Goal: Task Accomplishment & Management: Manage account settings

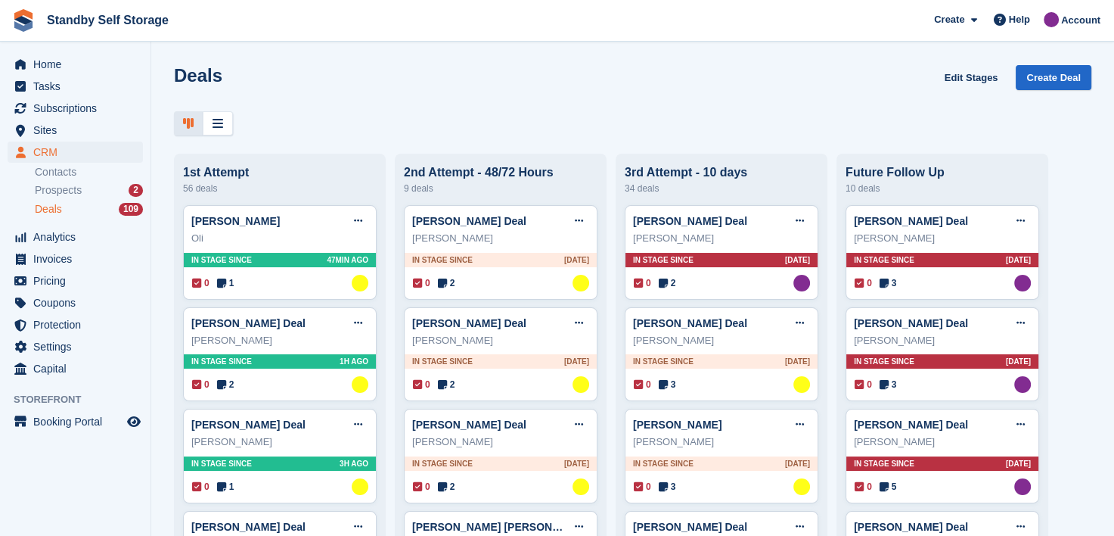
scroll to position [2269, 0]
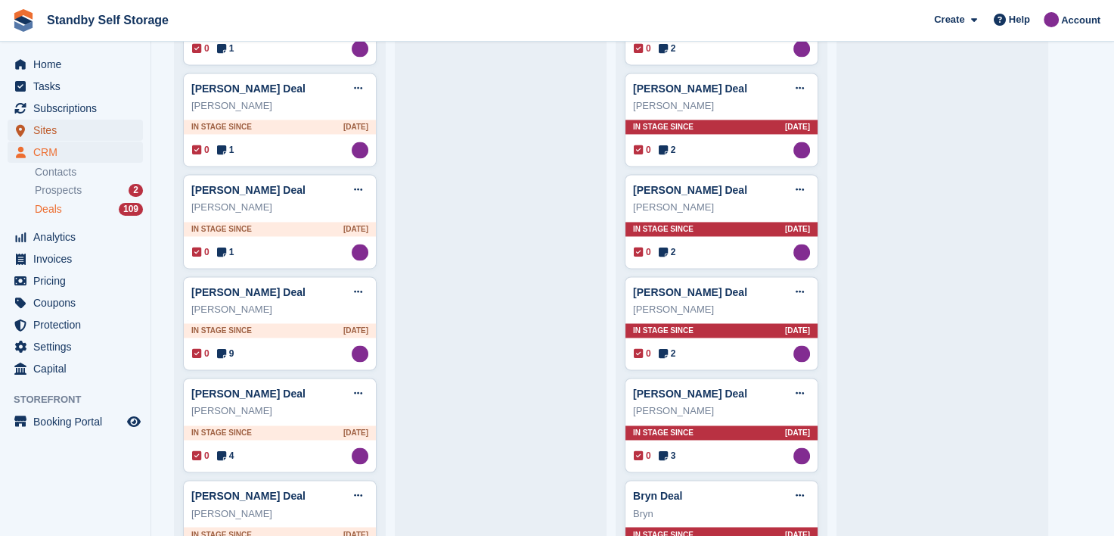
click at [42, 129] on span "Sites" at bounding box center [78, 130] width 91 height 21
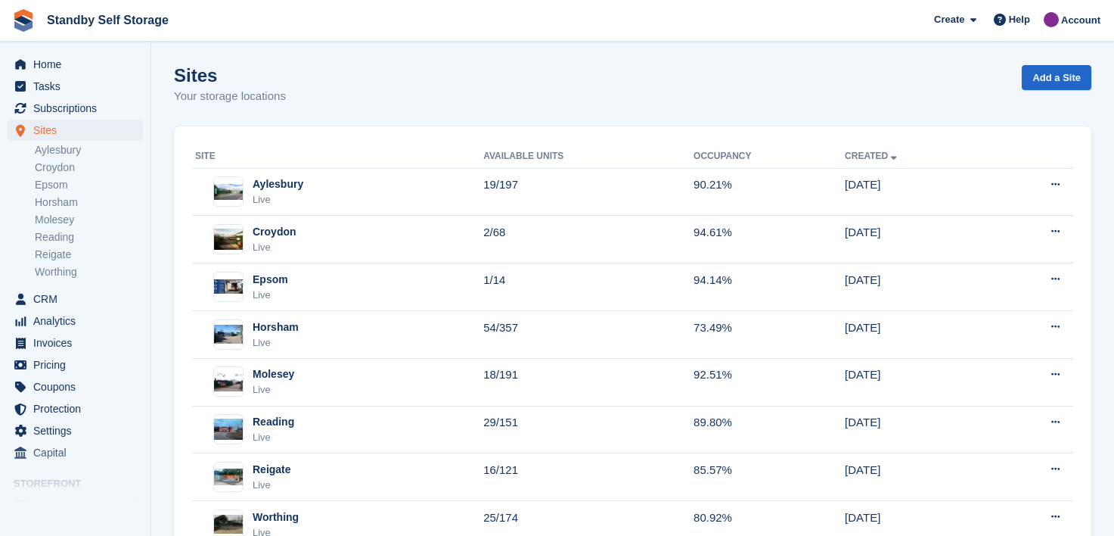
scroll to position [54, 0]
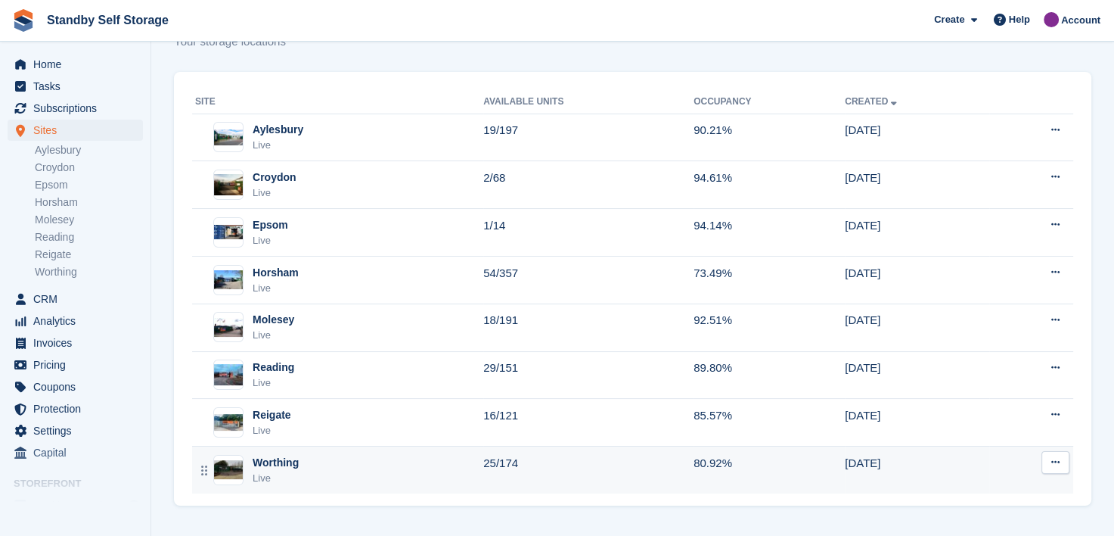
click at [269, 451] on td "Worthing Live" at bounding box center [337, 469] width 291 height 47
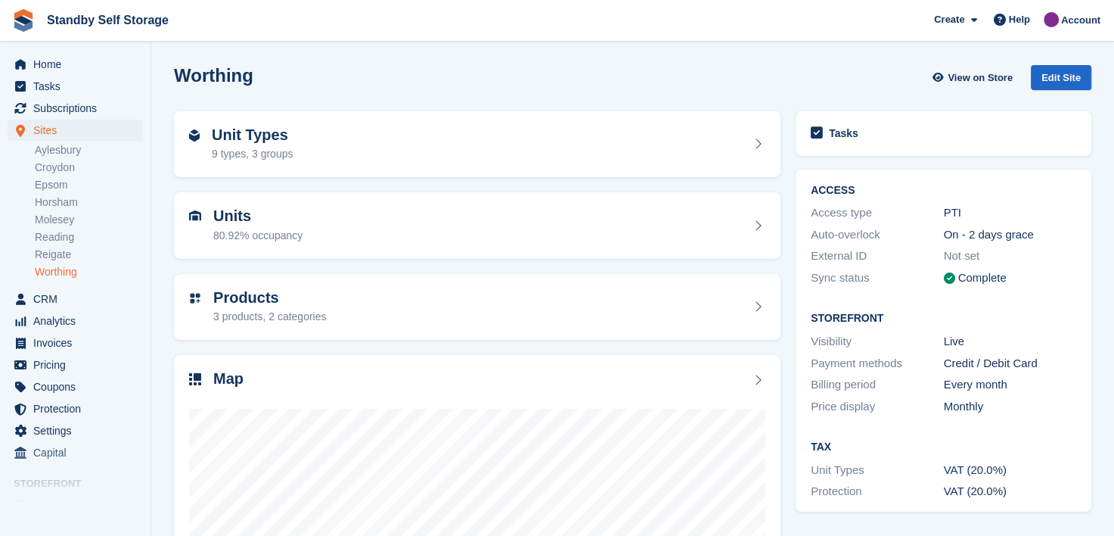
click at [324, 130] on div "Unit Types 9 types, 3 groups" at bounding box center [477, 144] width 576 height 36
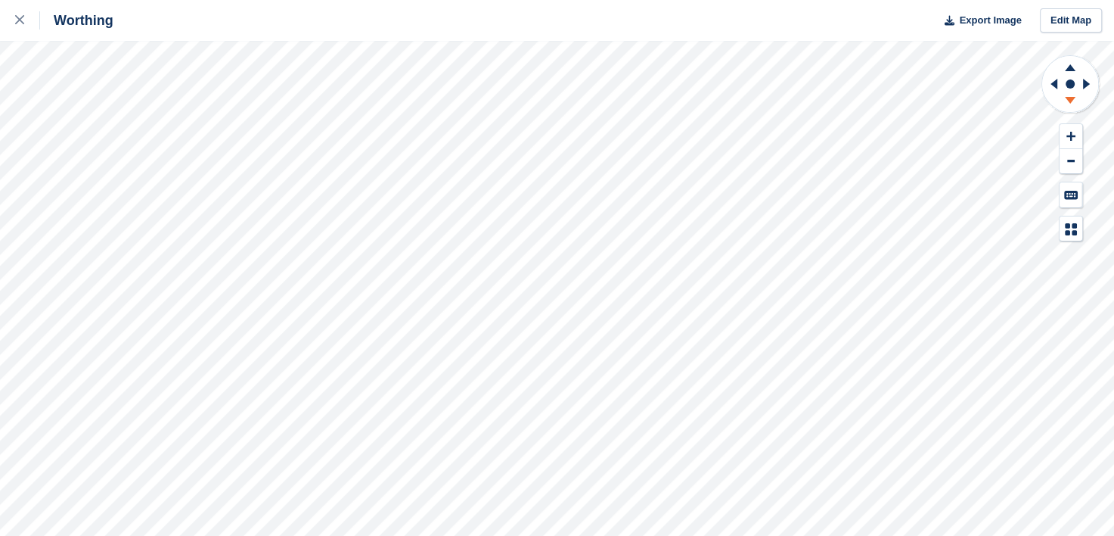
click at [1071, 99] on icon at bounding box center [1070, 100] width 11 height 7
click at [1070, 67] on icon at bounding box center [1070, 67] width 11 height 7
click at [1069, 97] on icon at bounding box center [1070, 100] width 11 height 7
click at [1070, 100] on icon at bounding box center [1070, 100] width 11 height 7
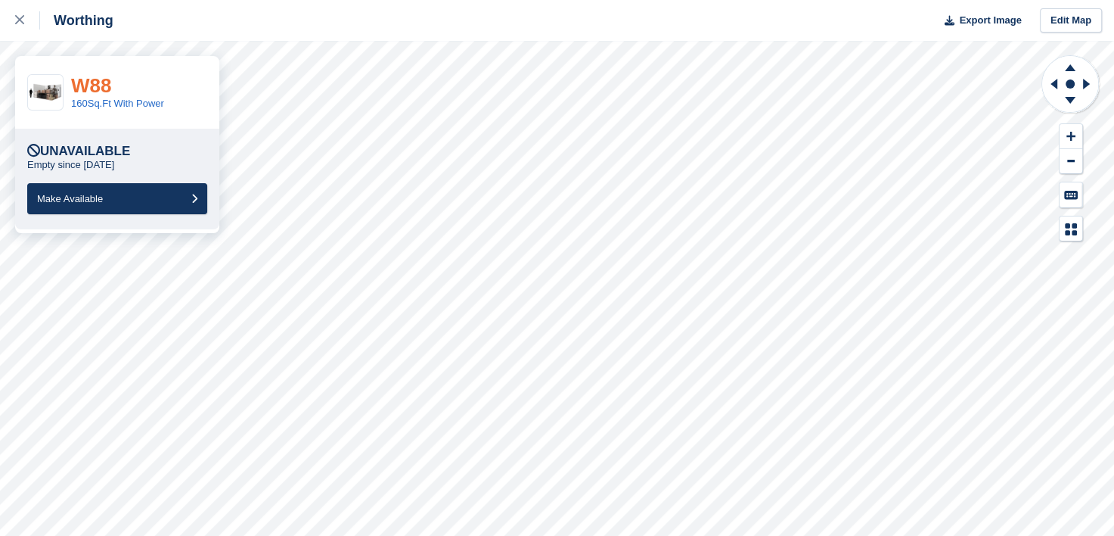
click at [93, 85] on link "W88" at bounding box center [91, 85] width 40 height 23
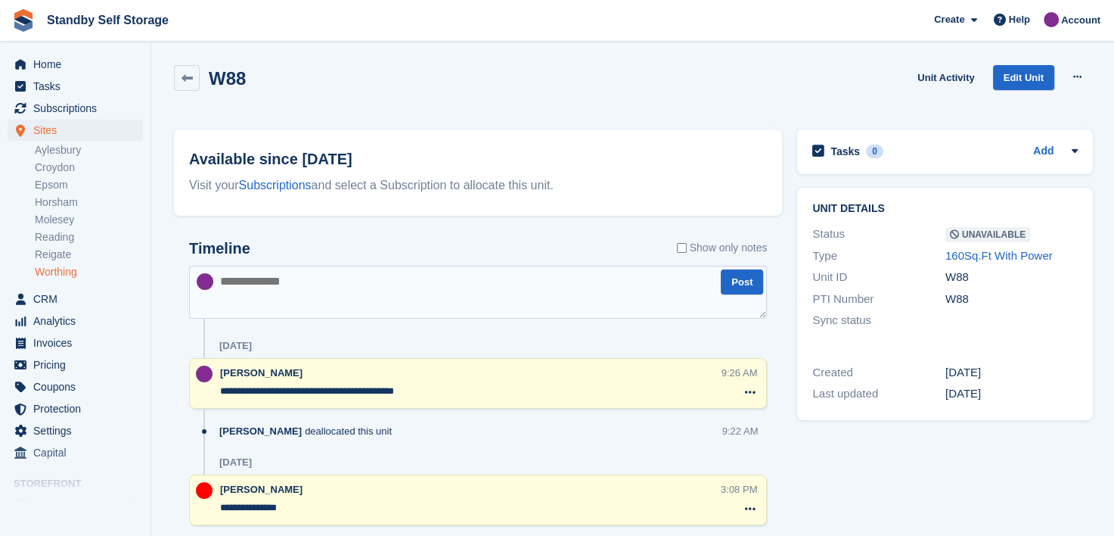
click at [463, 390] on textarea "**********" at bounding box center [470, 391] width 500 height 15
type textarea "**********"
click at [68, 104] on span "Subscriptions" at bounding box center [78, 108] width 91 height 21
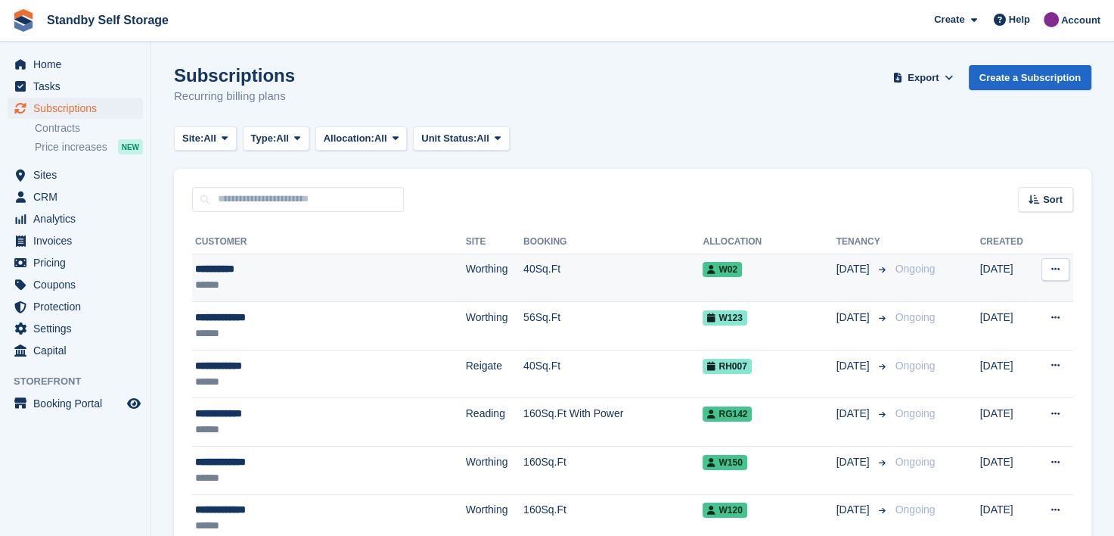
click at [215, 269] on div "**********" at bounding box center [303, 269] width 216 height 16
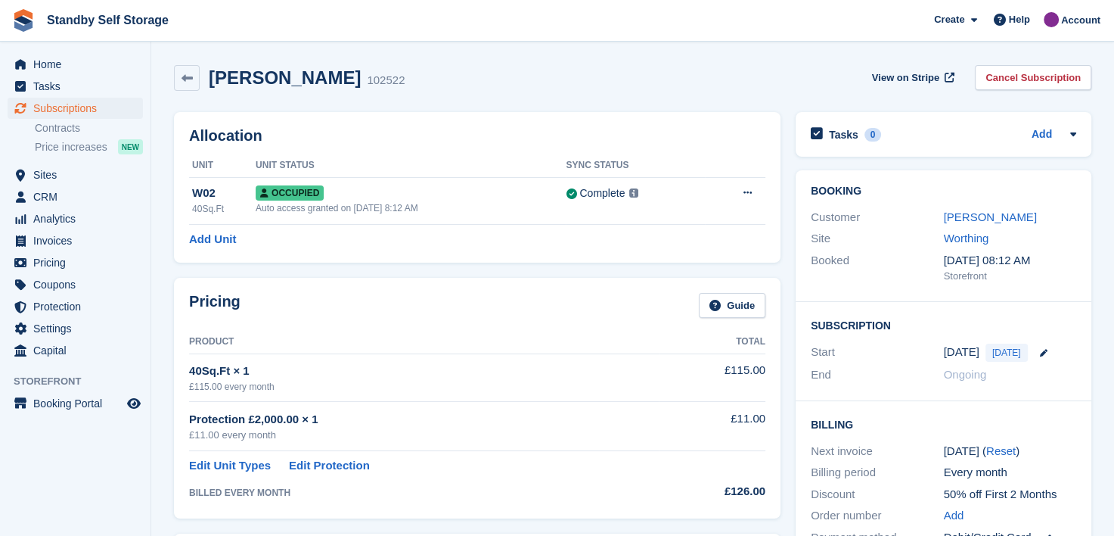
drag, startPoint x: 969, startPoint y: 218, endPoint x: 876, endPoint y: 245, distance: 96.9
click at [969, 218] on link "Mike Imrie" at bounding box center [990, 216] width 93 height 13
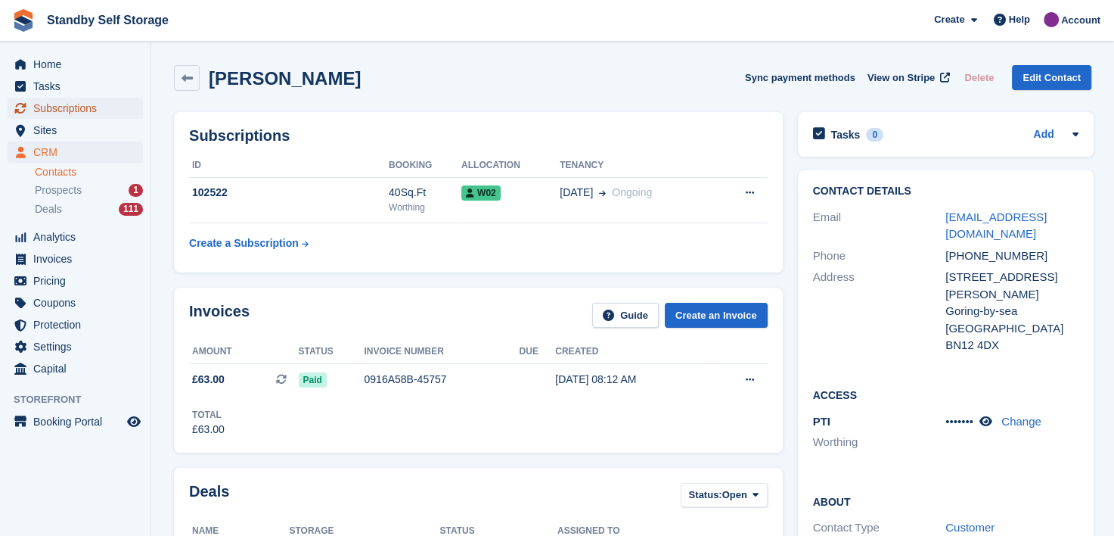
click at [71, 107] on span "Subscriptions" at bounding box center [78, 108] width 91 height 21
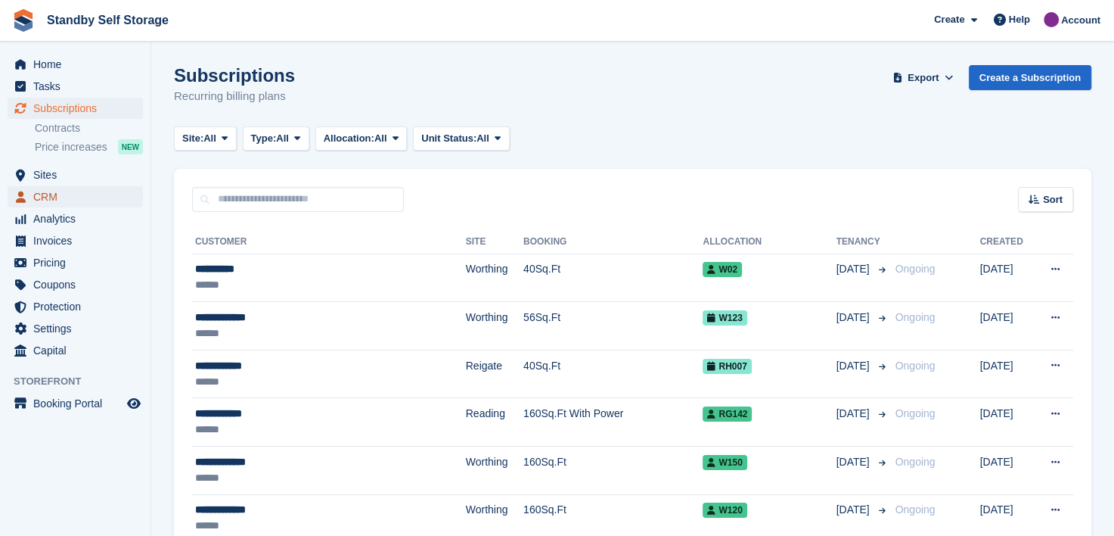
click at [44, 198] on span "CRM" at bounding box center [78, 196] width 91 height 21
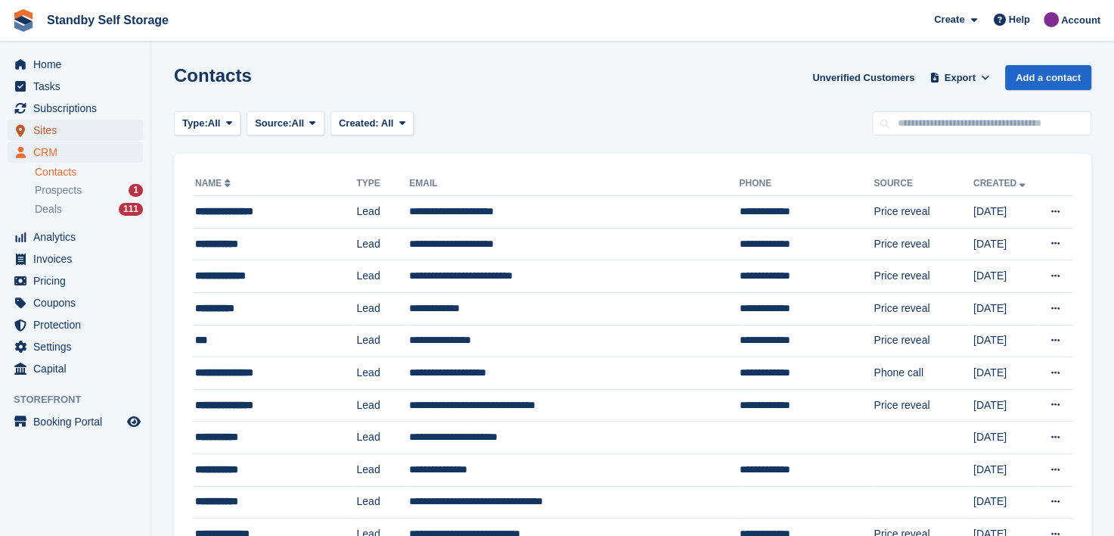
click at [43, 129] on span "Sites" at bounding box center [78, 130] width 91 height 21
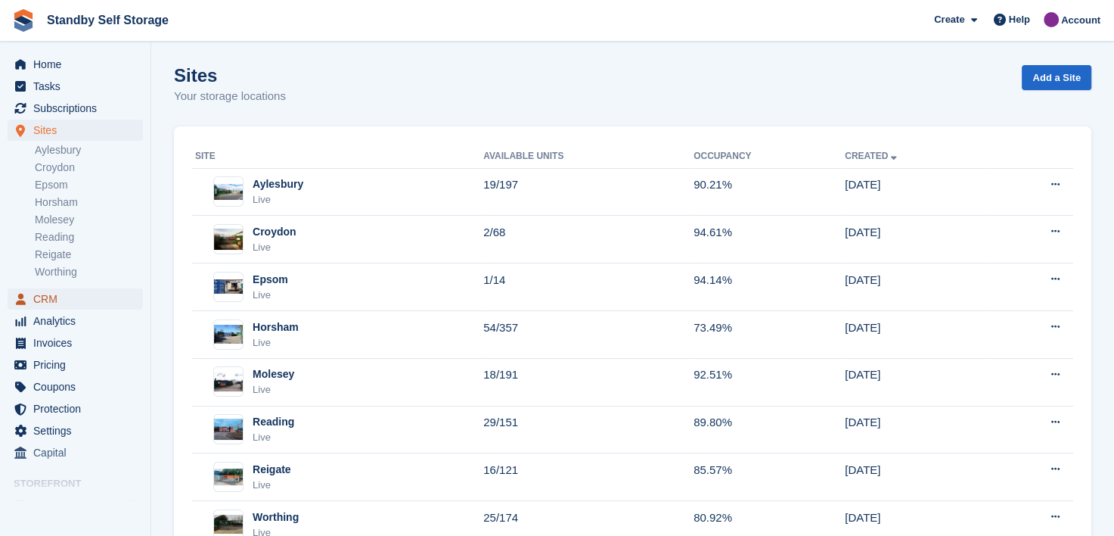
click at [45, 299] on span "CRM" at bounding box center [78, 298] width 91 height 21
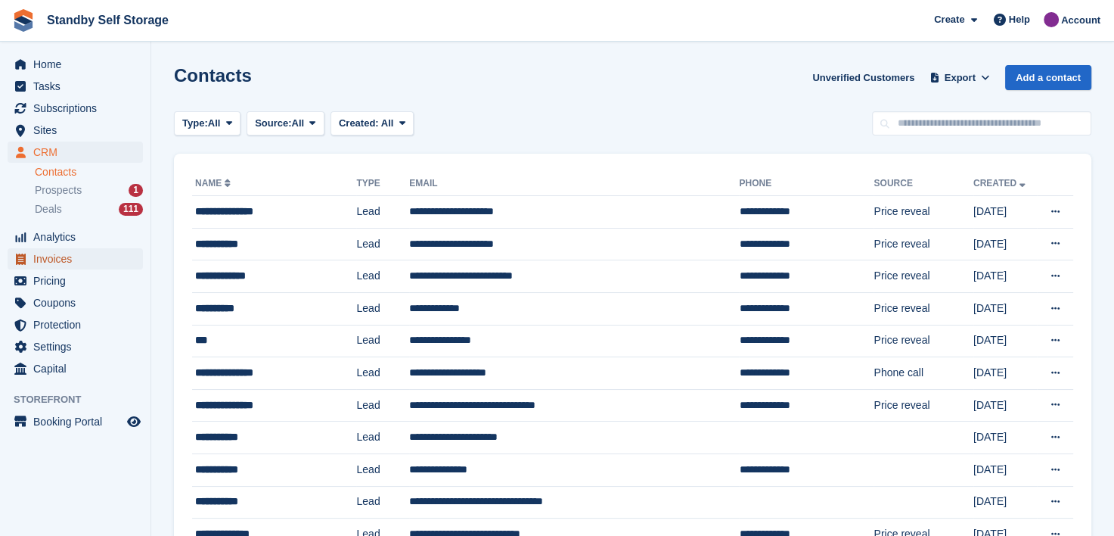
click at [40, 262] on span "Invoices" at bounding box center [78, 258] width 91 height 21
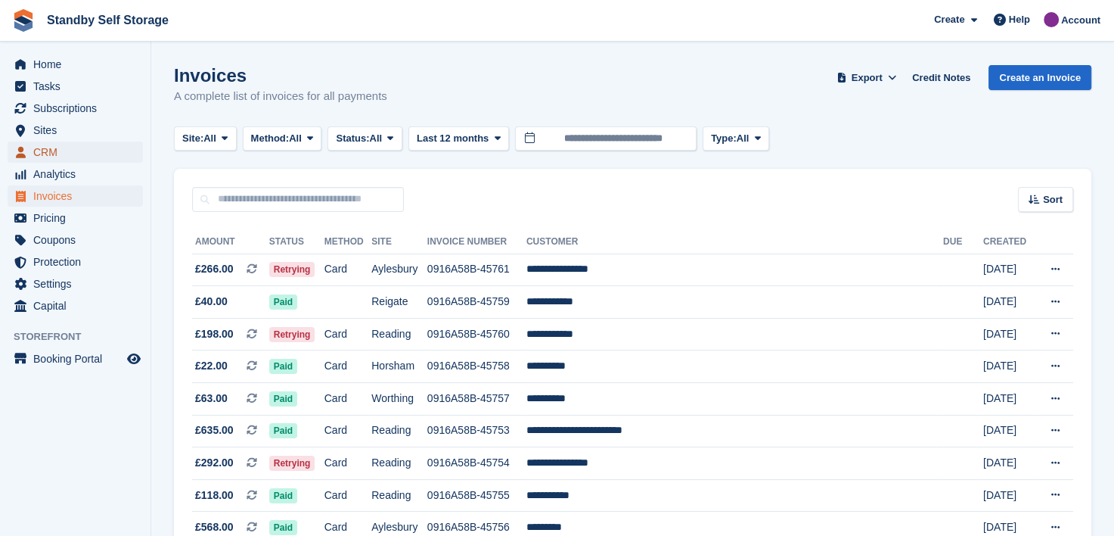
click at [42, 156] on span "CRM" at bounding box center [78, 151] width 91 height 21
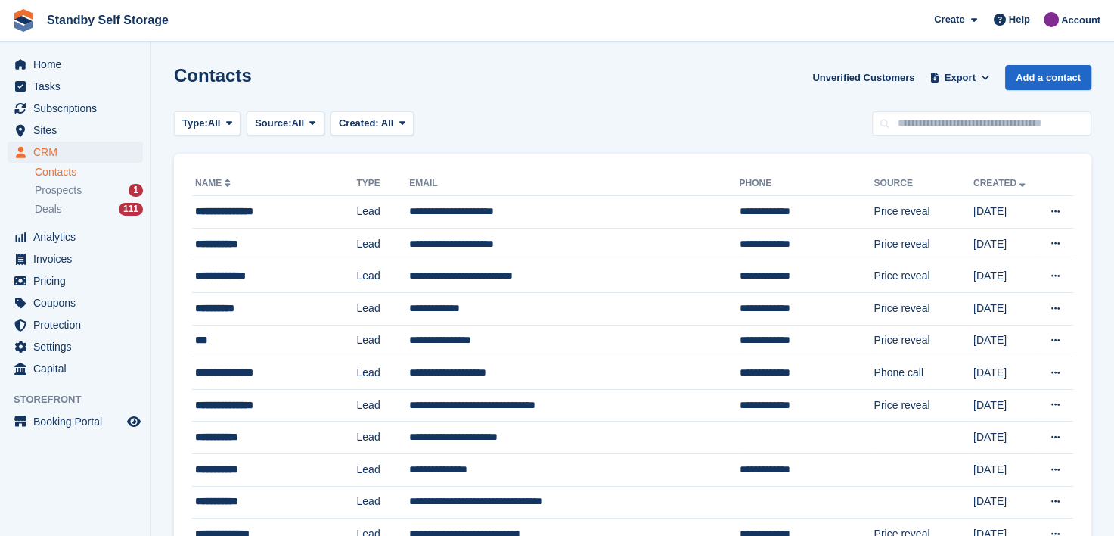
click at [64, 171] on link "Contacts" at bounding box center [89, 172] width 108 height 14
click at [44, 132] on span "Sites" at bounding box center [78, 130] width 91 height 21
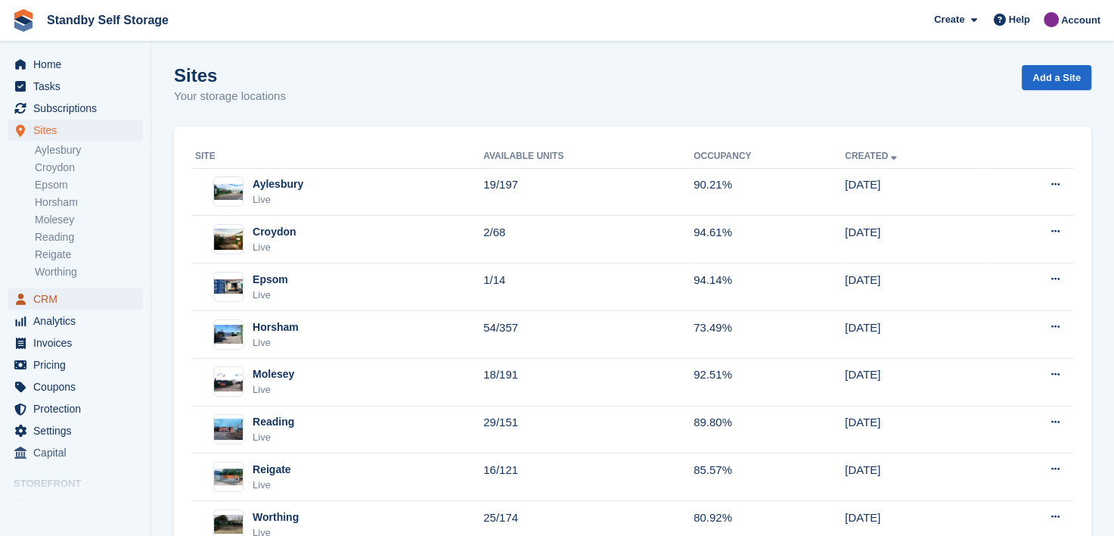
click at [45, 300] on span "CRM" at bounding box center [78, 298] width 91 height 21
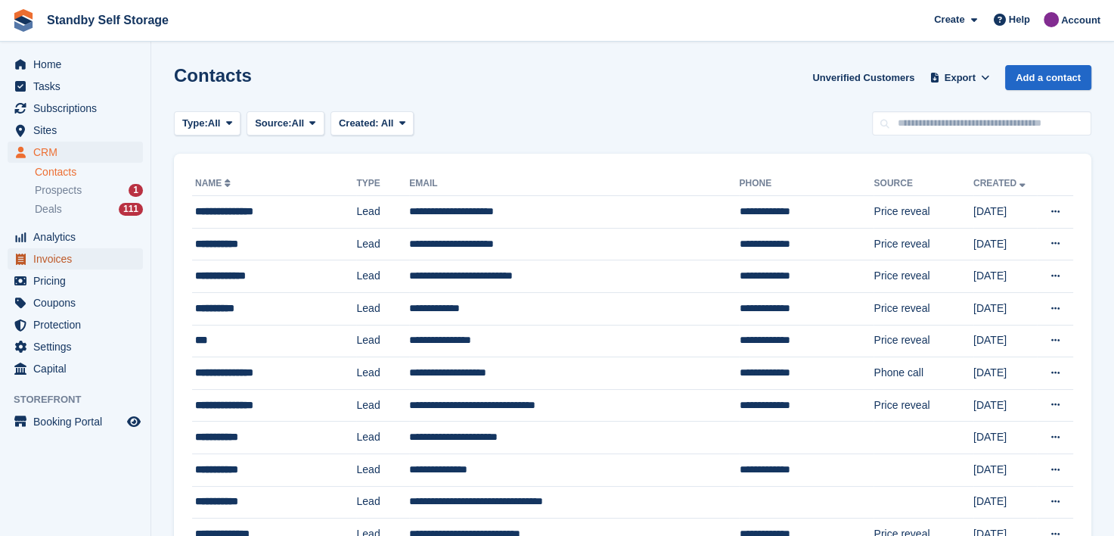
click at [42, 258] on span "Invoices" at bounding box center [78, 258] width 91 height 21
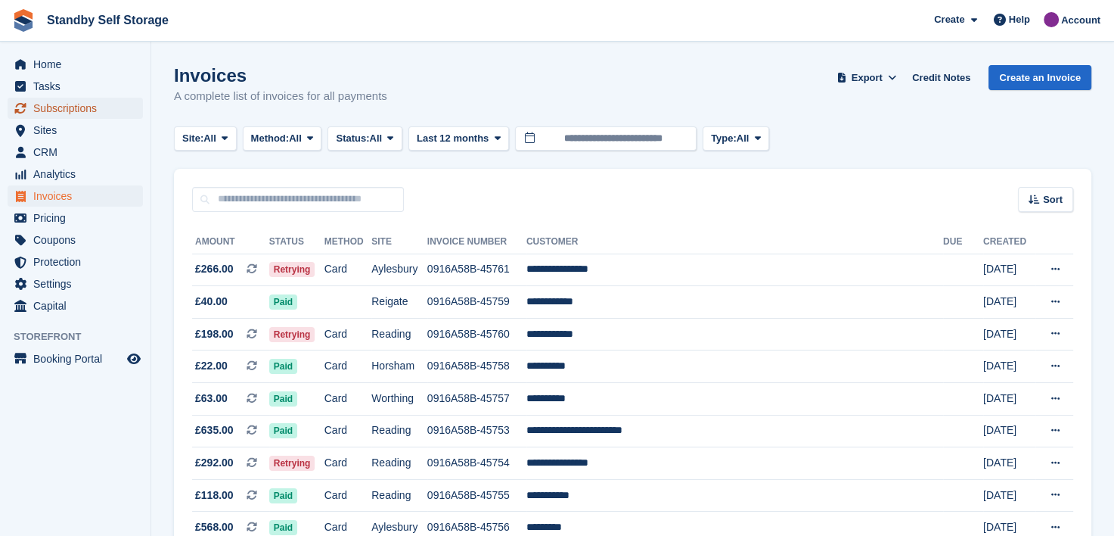
click at [58, 107] on span "Subscriptions" at bounding box center [78, 108] width 91 height 21
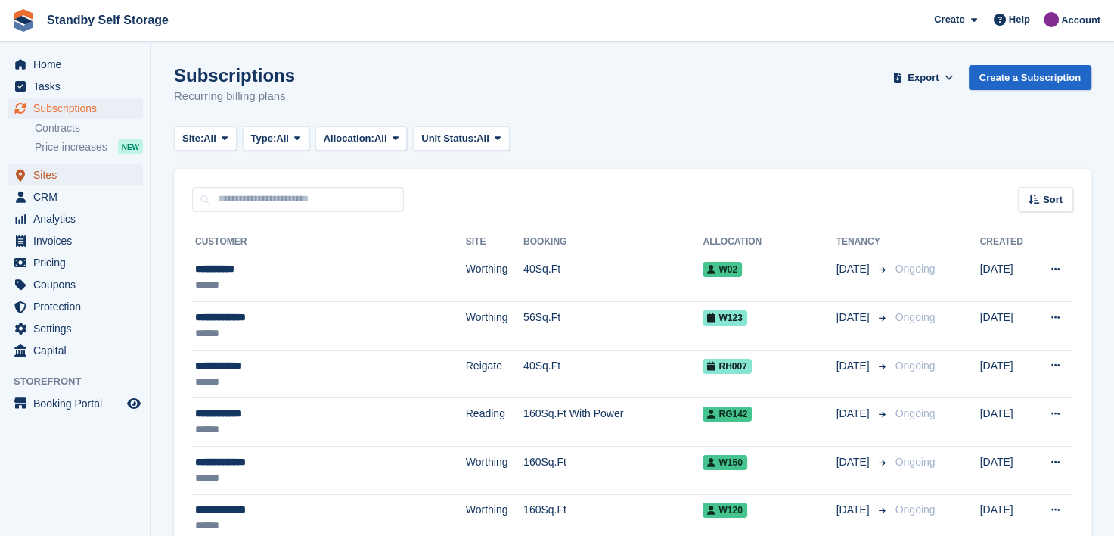
click at [44, 175] on span "Sites" at bounding box center [78, 174] width 91 height 21
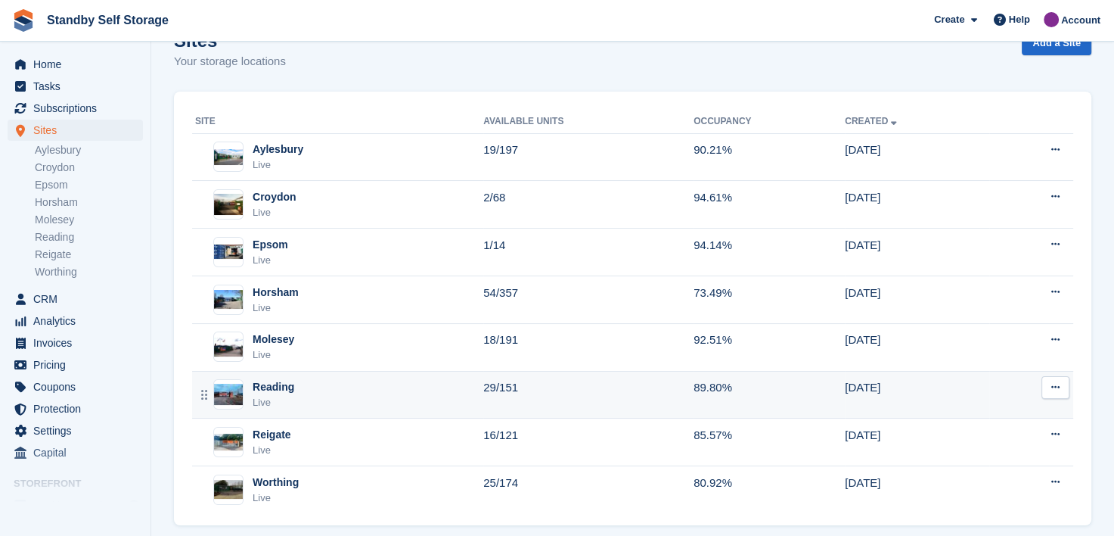
scroll to position [54, 0]
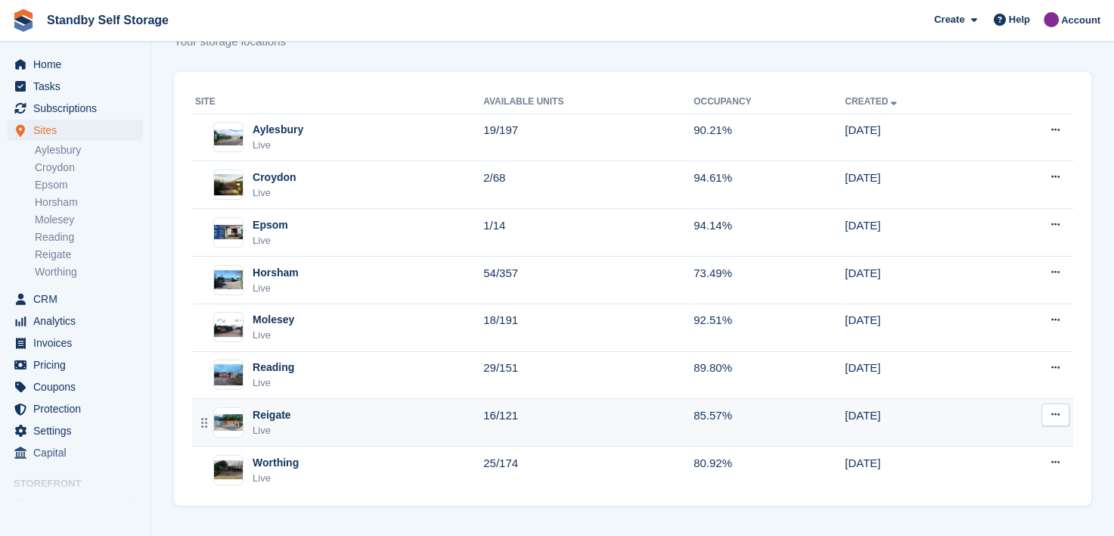
click at [267, 412] on div "Reigate" at bounding box center [272, 415] width 39 height 16
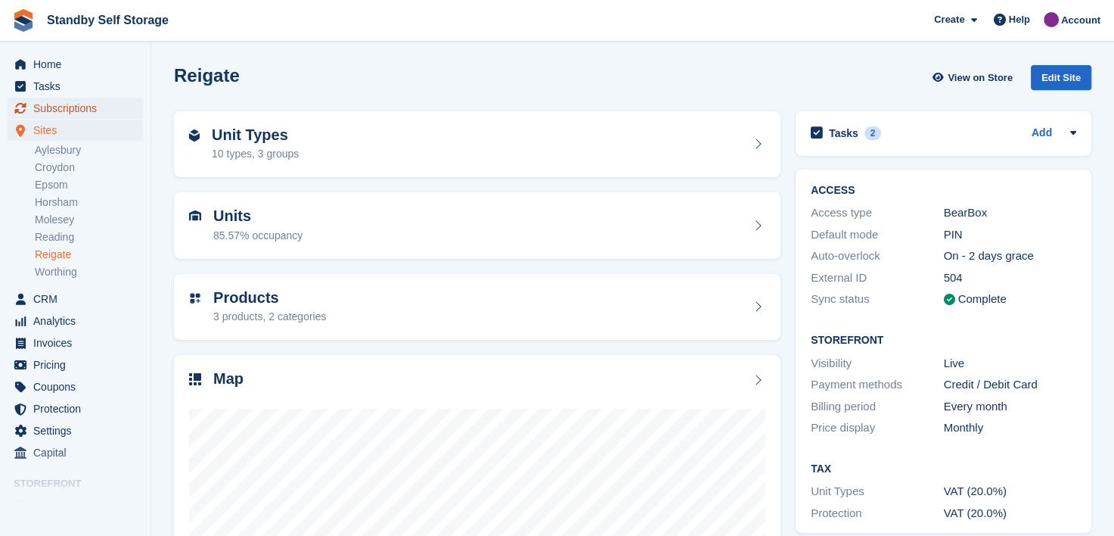
click at [59, 110] on span "Subscriptions" at bounding box center [78, 108] width 91 height 21
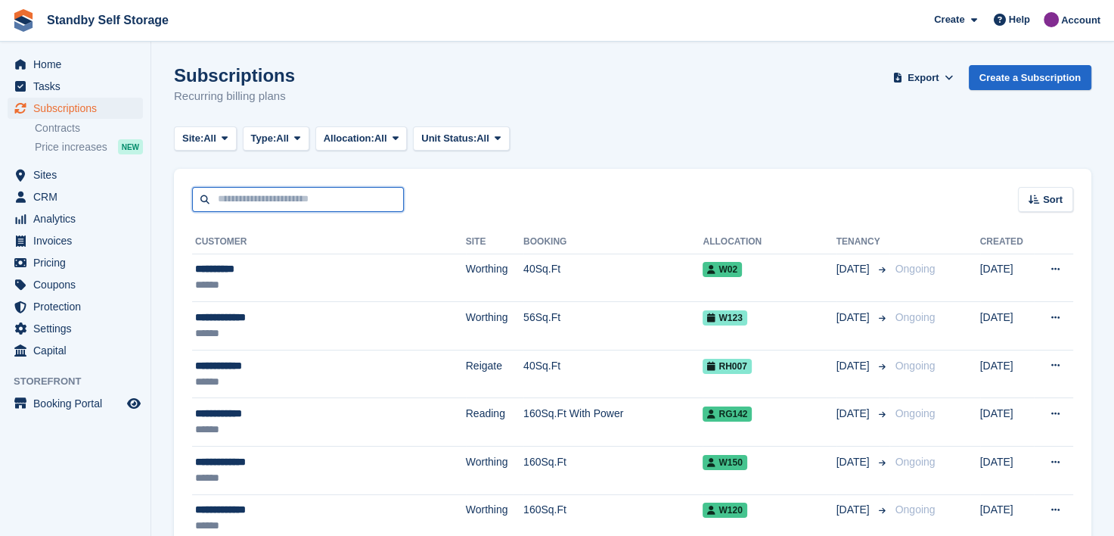
click at [247, 206] on input "text" at bounding box center [298, 199] width 212 height 25
type input "*****"
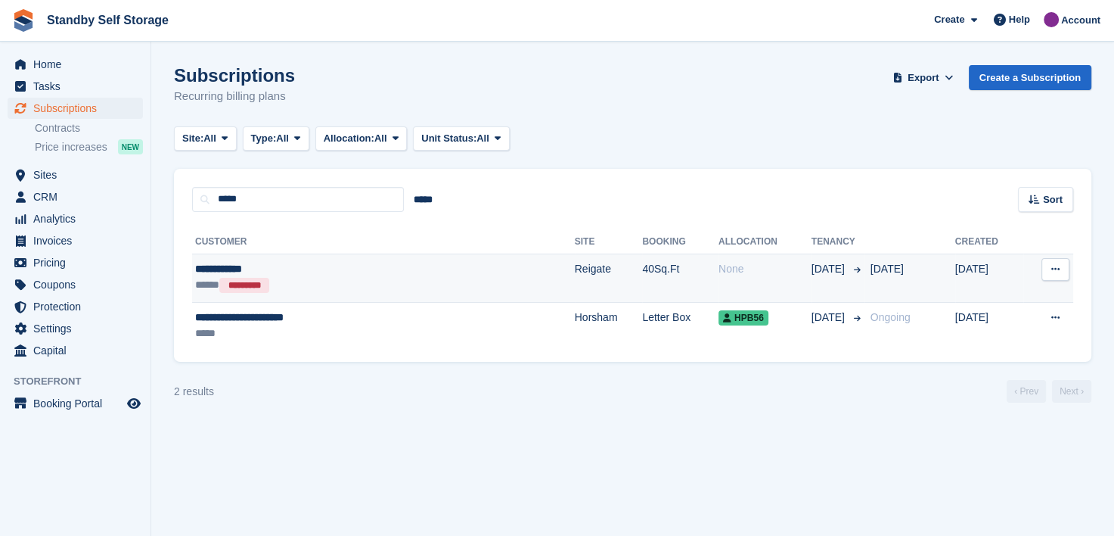
click at [207, 269] on div "**********" at bounding box center [314, 269] width 239 height 16
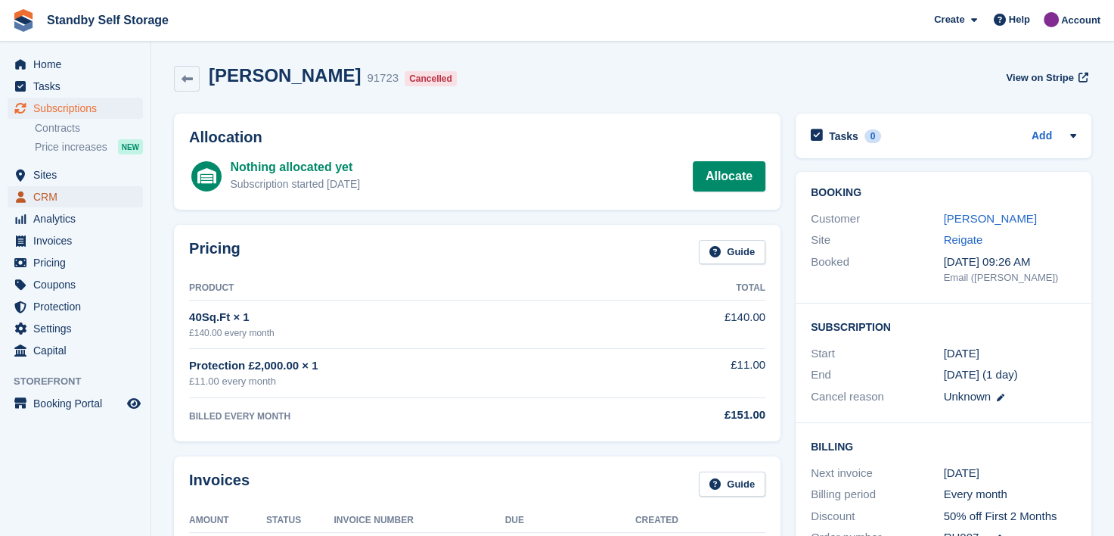
click at [42, 194] on span "CRM" at bounding box center [78, 196] width 91 height 21
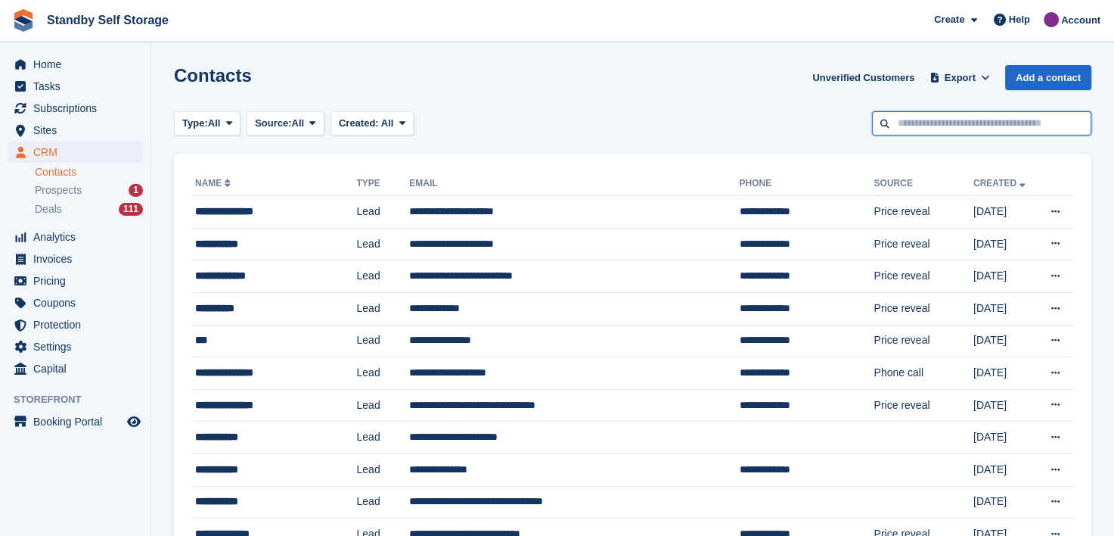
click at [903, 128] on input "text" at bounding box center [981, 123] width 219 height 25
click at [42, 109] on span "Subscriptions" at bounding box center [78, 108] width 91 height 21
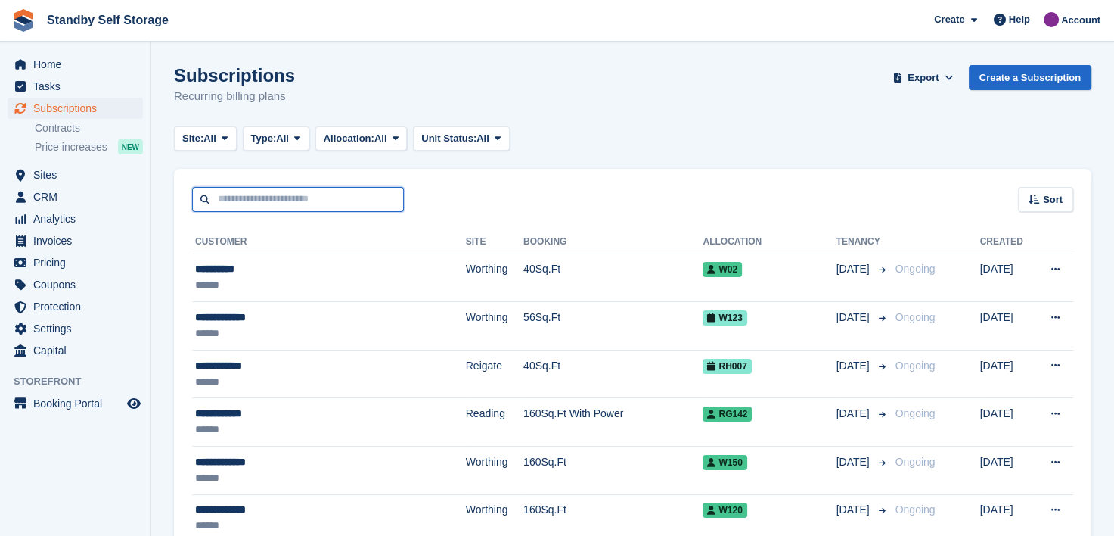
drag, startPoint x: 305, startPoint y: 197, endPoint x: 300, endPoint y: 186, distance: 12.5
click at [305, 197] on input "text" at bounding box center [298, 199] width 212 height 25
type input "**"
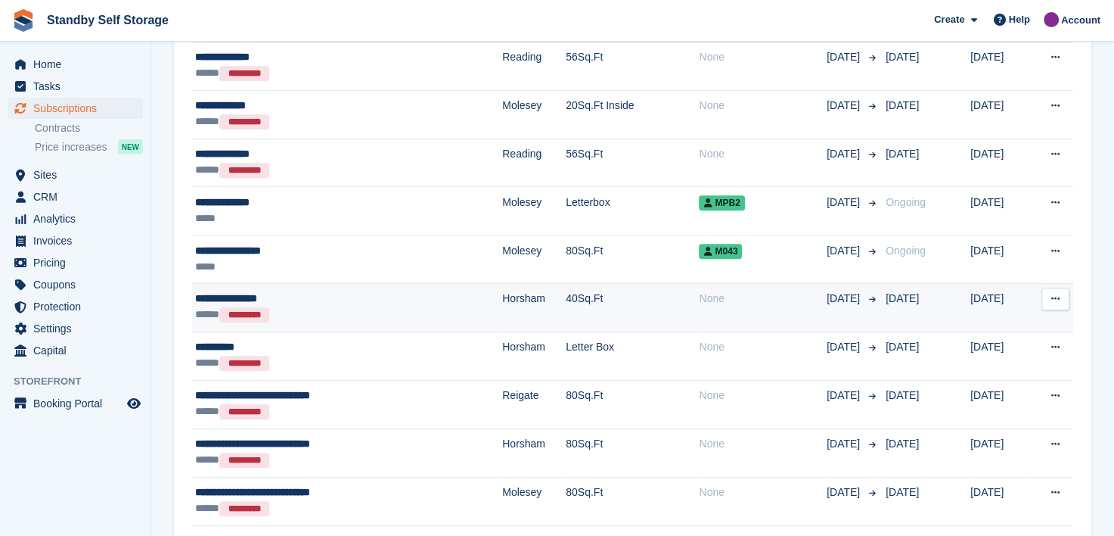
scroll to position [605, 0]
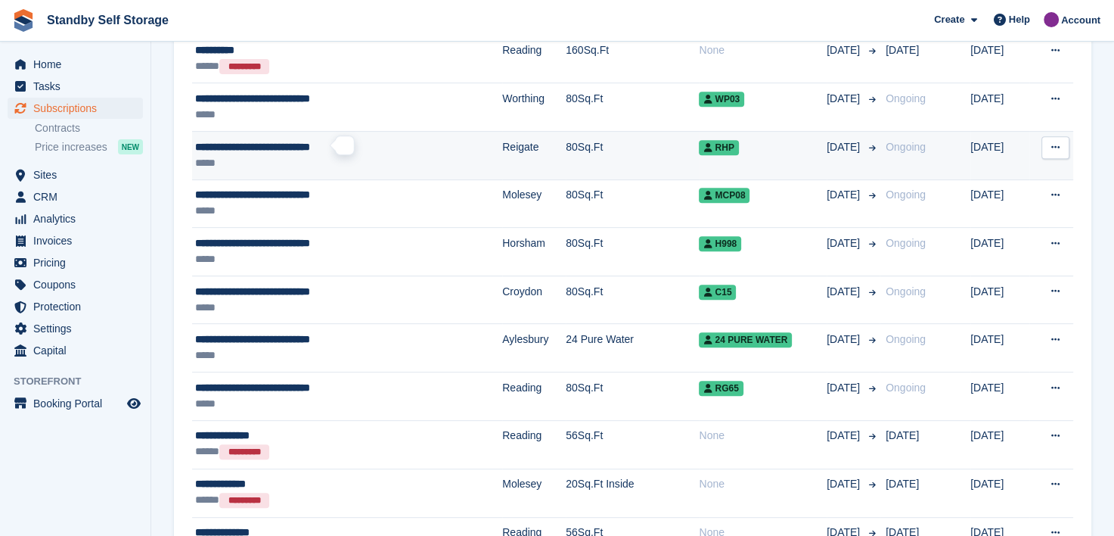
click at [284, 148] on span "**********" at bounding box center [252, 146] width 115 height 11
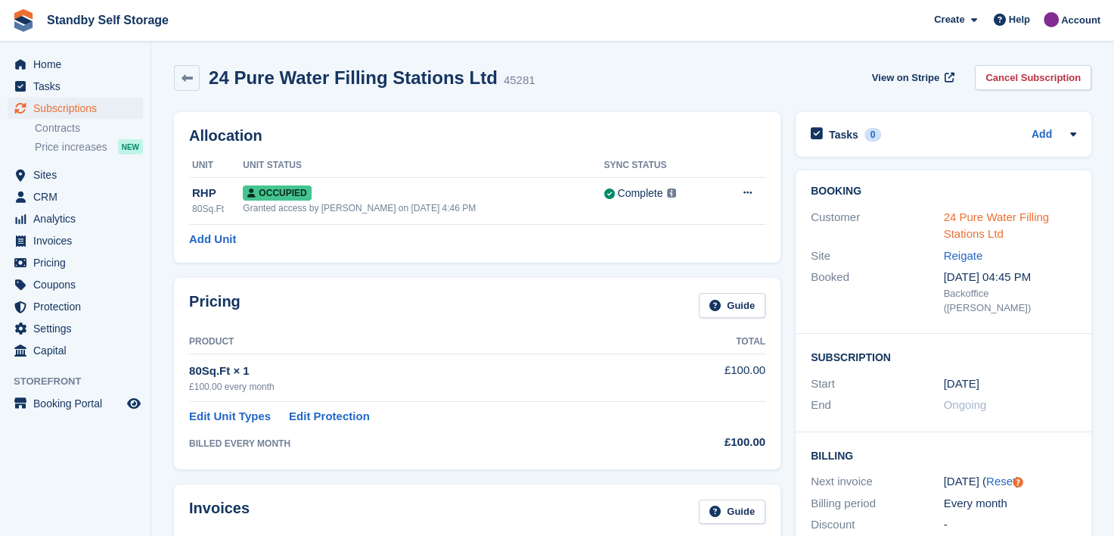
click at [970, 216] on link "24 Pure Water Filling Stations Ltd" at bounding box center [997, 225] width 106 height 30
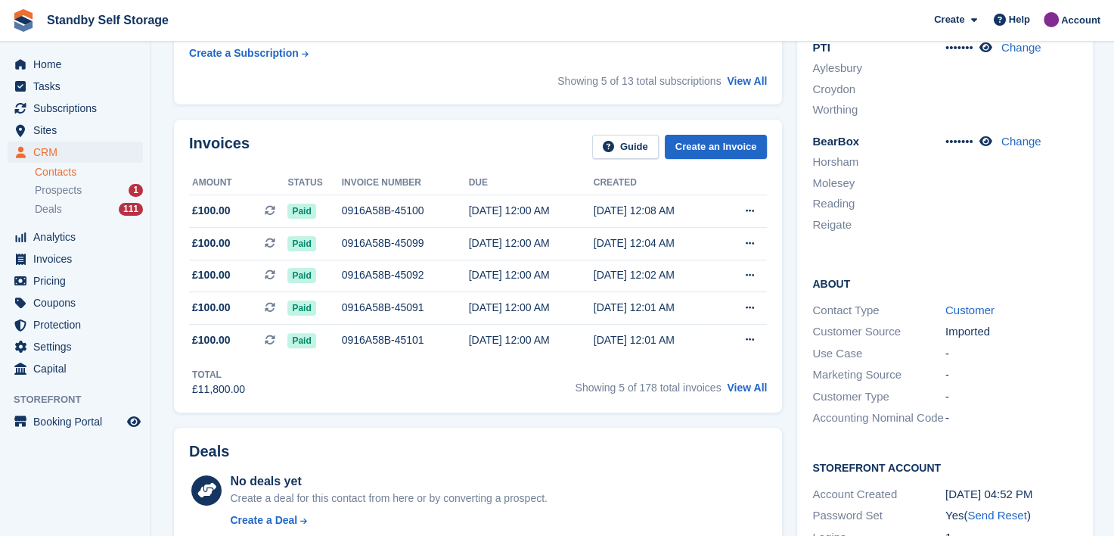
scroll to position [222, 0]
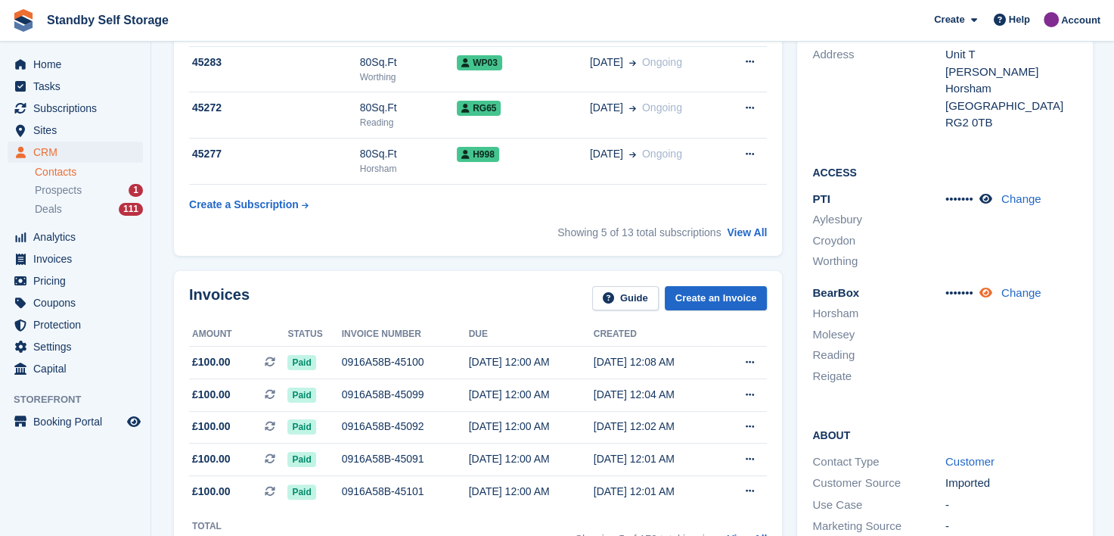
click at [989, 293] on icon at bounding box center [986, 292] width 13 height 11
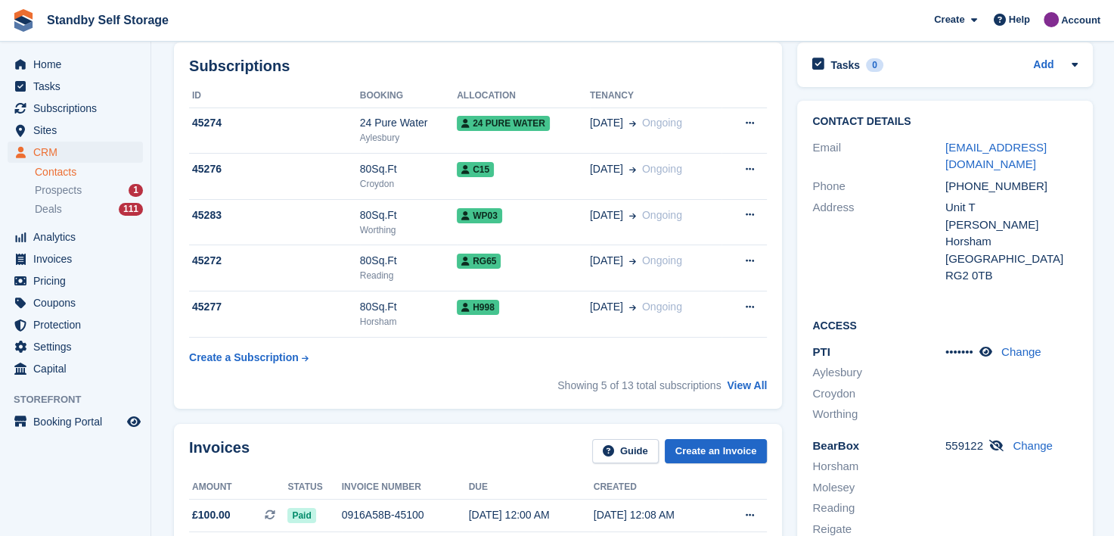
scroll to position [0, 0]
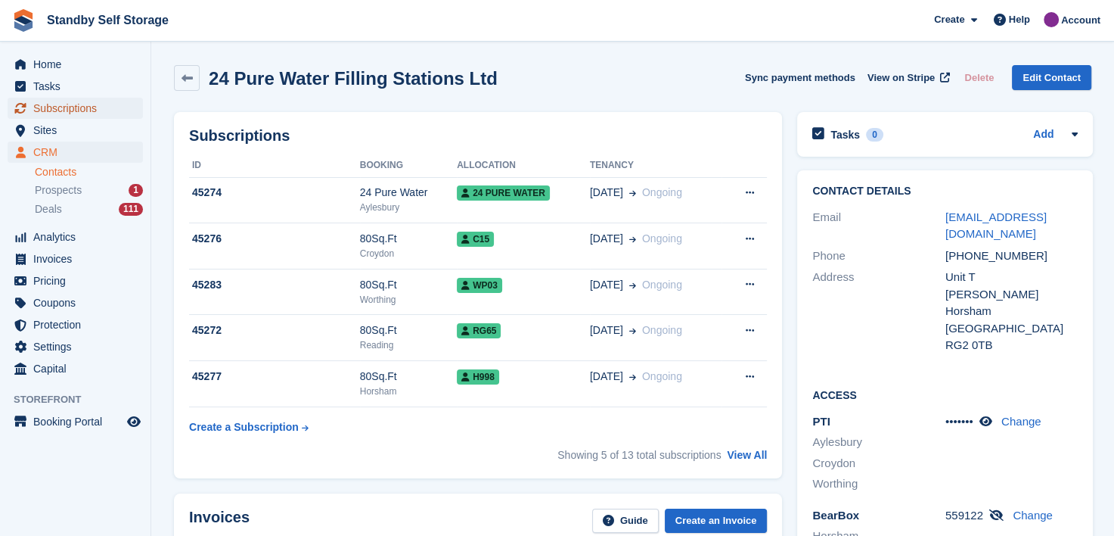
drag, startPoint x: 67, startPoint y: 110, endPoint x: 297, endPoint y: 138, distance: 232.4
click at [67, 109] on span "Subscriptions" at bounding box center [78, 108] width 91 height 21
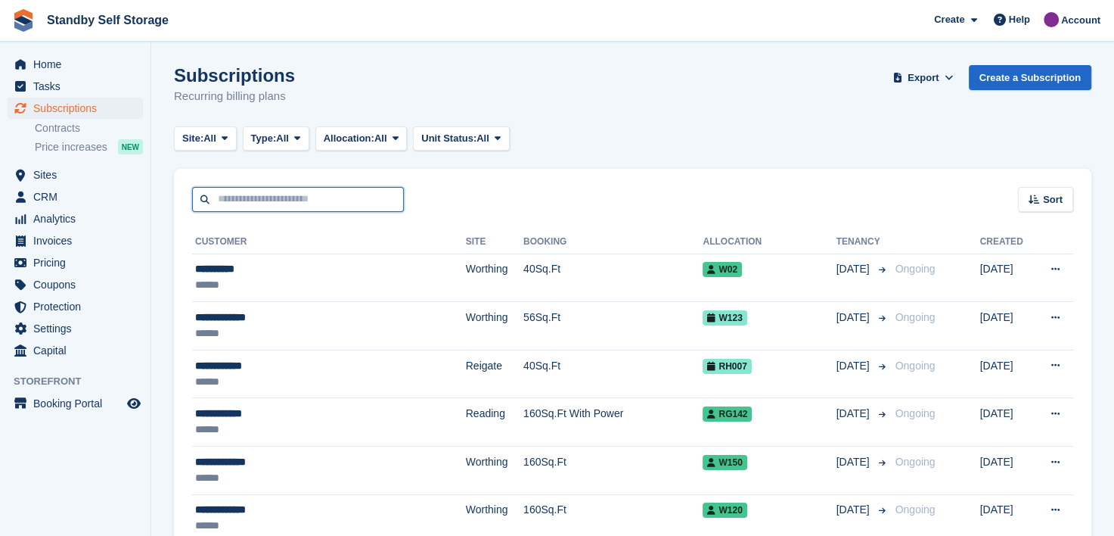
click at [320, 203] on input "text" at bounding box center [298, 199] width 212 height 25
type input "*****"
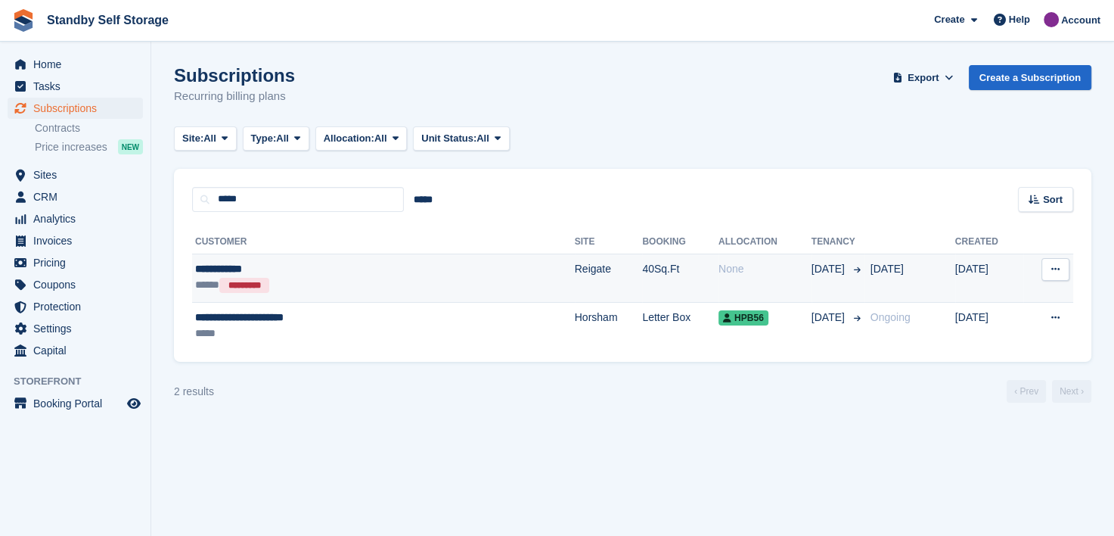
click at [213, 269] on div "**********" at bounding box center [314, 269] width 239 height 16
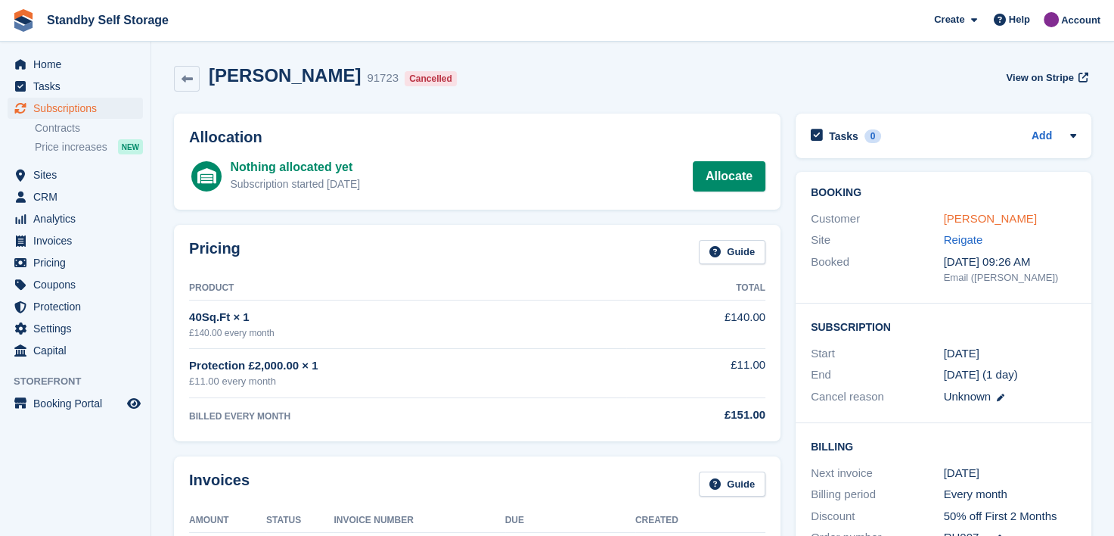
click at [952, 217] on link "Anita Wisdom" at bounding box center [990, 218] width 93 height 13
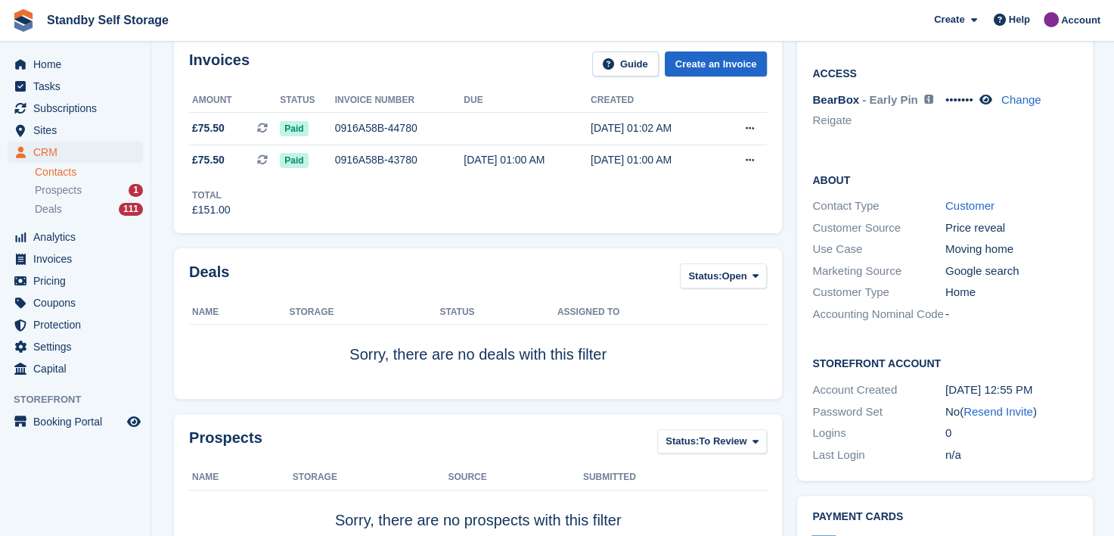
scroll to position [303, 0]
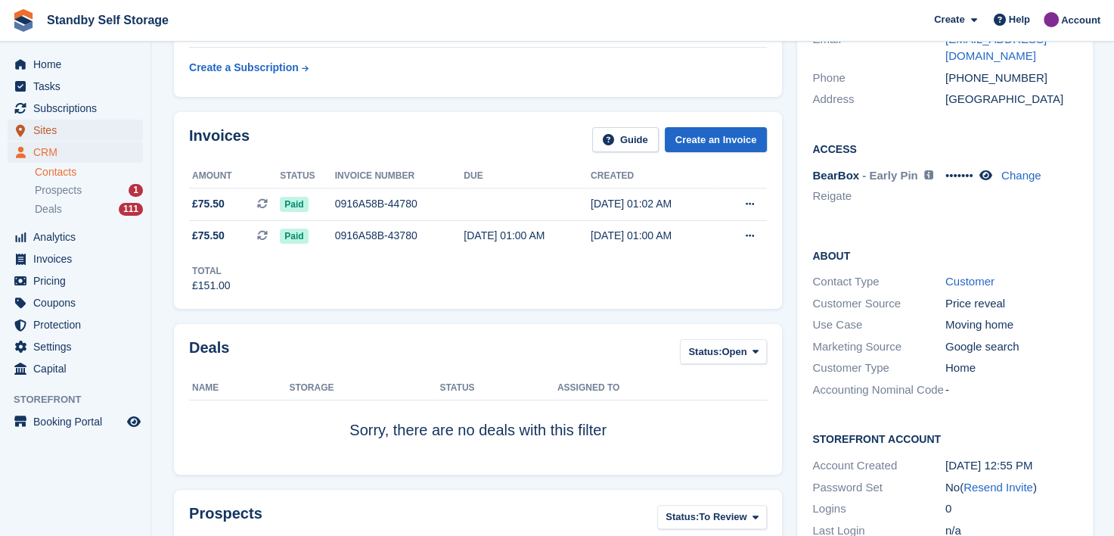
click at [42, 129] on span "Sites" at bounding box center [78, 130] width 91 height 21
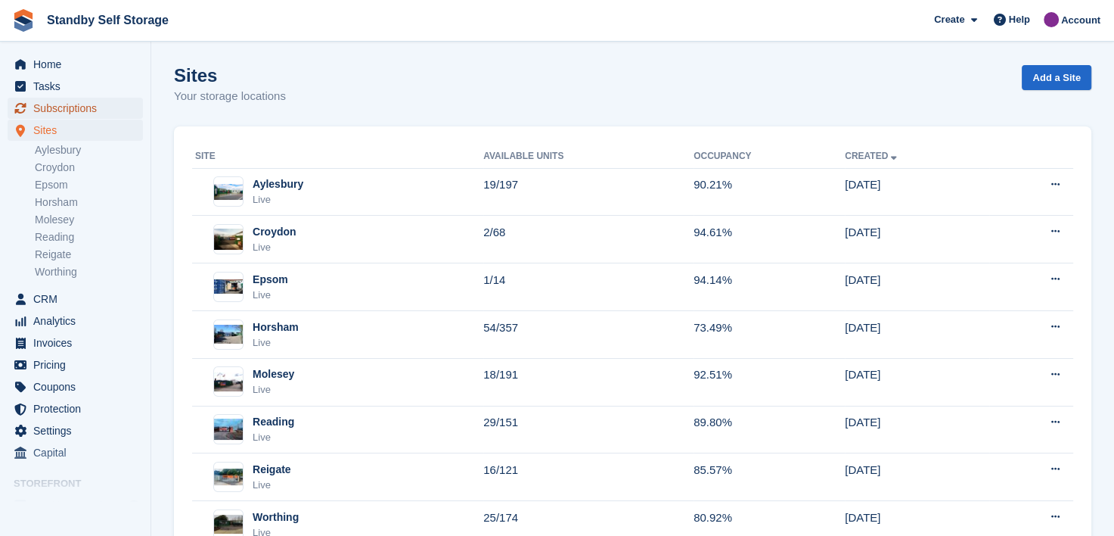
click at [49, 115] on span "Subscriptions" at bounding box center [78, 108] width 91 height 21
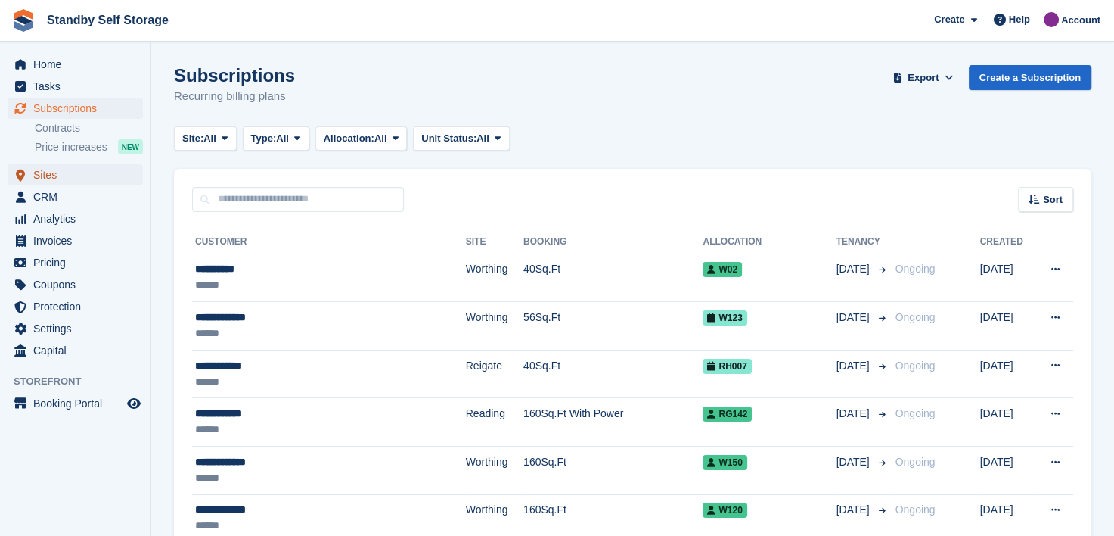
drag, startPoint x: 40, startPoint y: 170, endPoint x: 57, endPoint y: 175, distance: 18.0
click at [40, 170] on span "Sites" at bounding box center [78, 174] width 91 height 21
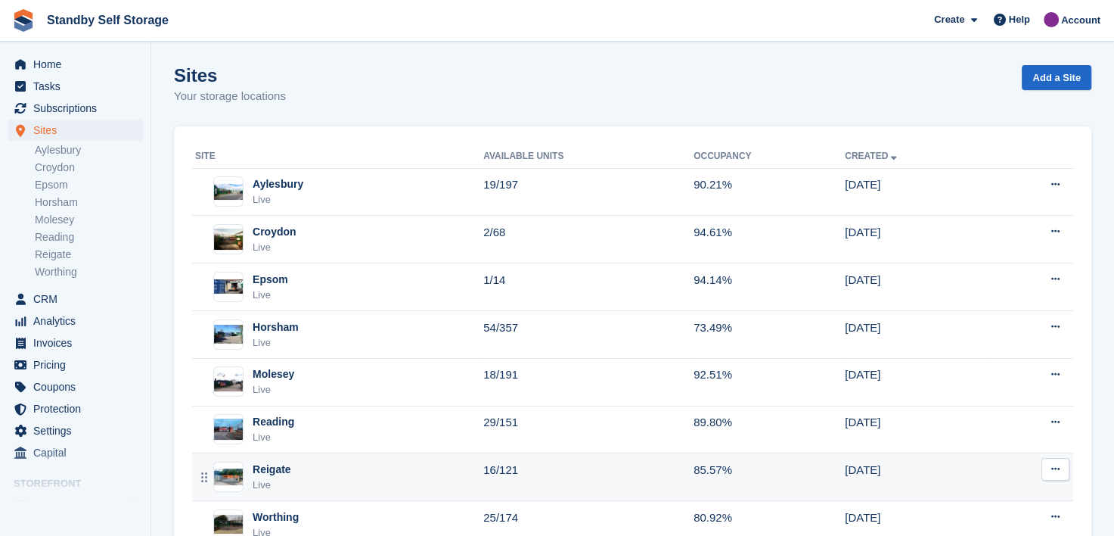
click at [272, 471] on div "Reigate" at bounding box center [272, 469] width 39 height 16
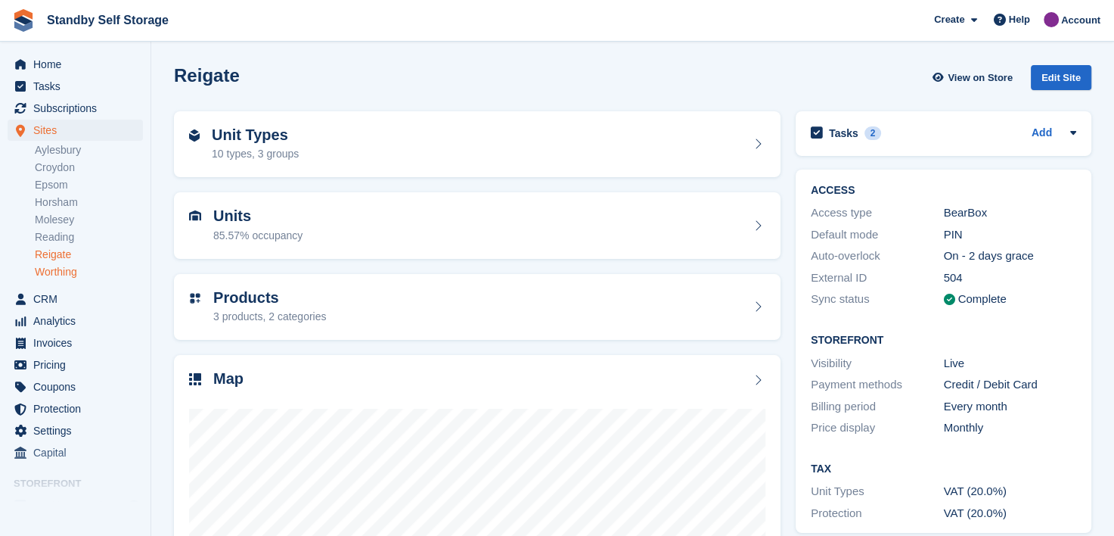
click at [46, 275] on link "Worthing" at bounding box center [89, 272] width 108 height 14
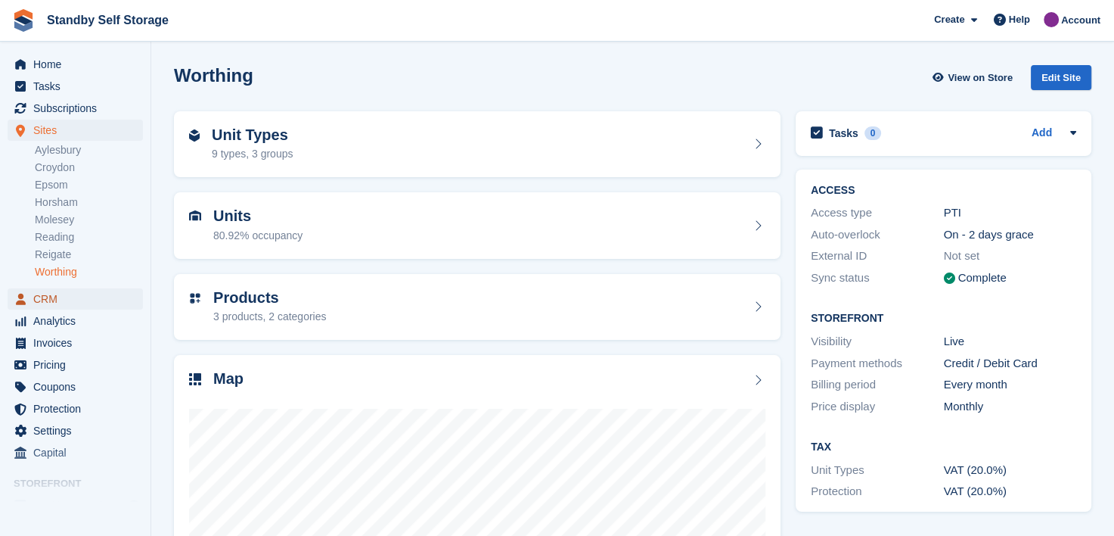
click at [42, 295] on span "CRM" at bounding box center [78, 298] width 91 height 21
